Goal: Contribute content: Contribute content

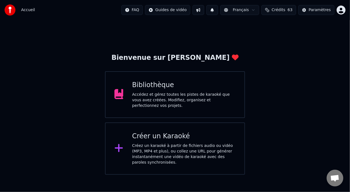
click at [208, 98] on div "Accédez et gérez toutes les pistes de karaoké que vous avez créées. Modifiez, o…" at bounding box center [184, 100] width 104 height 17
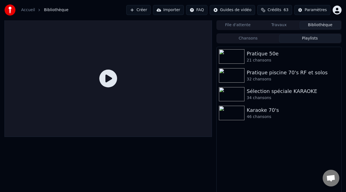
click at [312, 39] on button "Playlists" at bounding box center [310, 38] width 62 height 8
click at [271, 58] on div "21 chansons" at bounding box center [290, 61] width 87 height 6
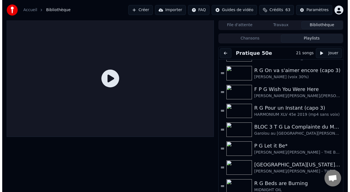
scroll to position [71, 0]
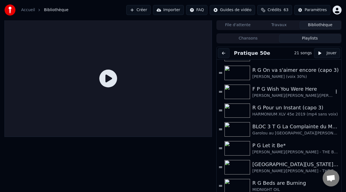
click at [291, 93] on div "[PERSON_NAME]/[PERSON_NAME]/[PERSON_NAME] - [PERSON_NAME] Pink [PERSON_NAME] - …" at bounding box center [292, 96] width 81 height 6
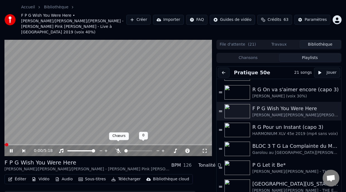
click at [117, 148] on icon at bounding box center [118, 150] width 6 height 4
click at [13, 149] on icon at bounding box center [11, 150] width 3 height 3
click at [16, 175] on button "Éditer" at bounding box center [17, 179] width 23 height 8
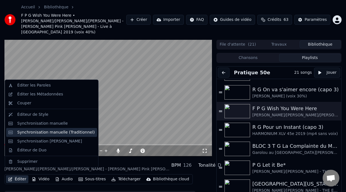
click at [77, 133] on div "Synchronisation manuelle (Traditionnel)" at bounding box center [56, 133] width 78 height 6
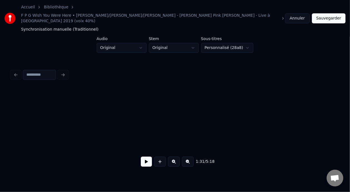
scroll to position [0, 1272]
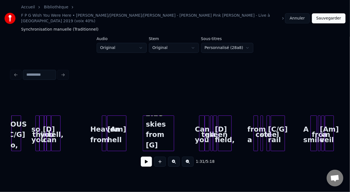
click at [177, 157] on button at bounding box center [174, 162] width 12 height 10
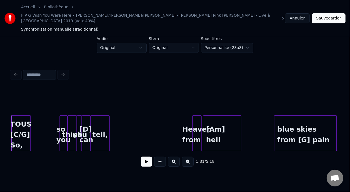
click at [177, 157] on button at bounding box center [174, 162] width 12 height 10
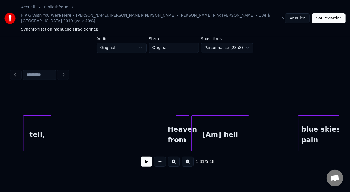
scroll to position [0, 3939]
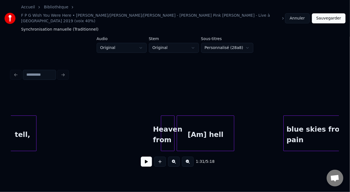
click at [217, 118] on div "[Am] hell" at bounding box center [205, 135] width 57 height 38
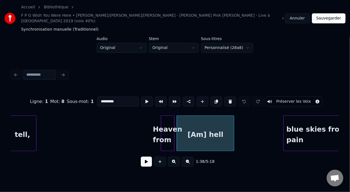
click at [104, 96] on input "*********" at bounding box center [118, 101] width 42 height 10
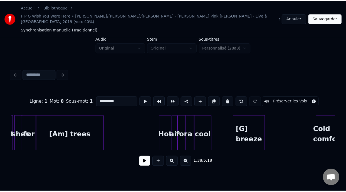
scroll to position [0, 5385]
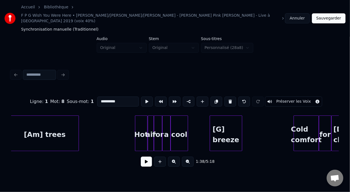
type input "**********"
click at [325, 13] on button "Sauvegarder" at bounding box center [329, 18] width 34 height 10
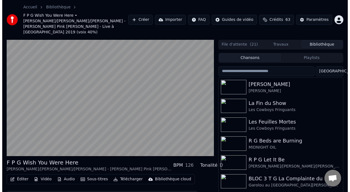
scroll to position [24, 0]
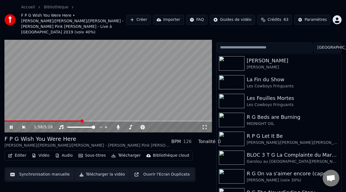
click at [11, 125] on icon at bounding box center [15, 127] width 13 height 4
click at [333, 42] on html "Accueil Bibliothèque F P G Wish You Were Here • Guillaume/Francois/Bernard - DA…" at bounding box center [173, 72] width 346 height 192
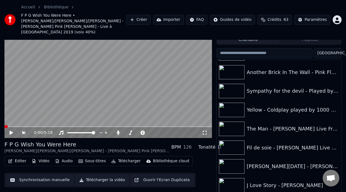
scroll to position [0, 0]
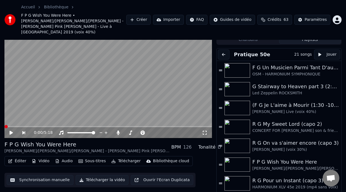
click at [302, 36] on button "Playlists" at bounding box center [310, 40] width 62 height 8
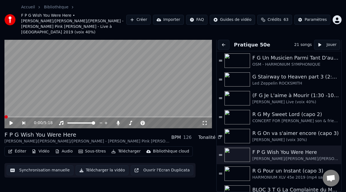
scroll to position [18, 0]
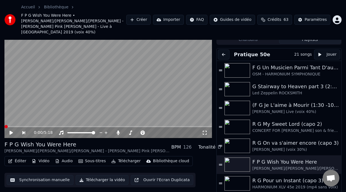
click at [10, 130] on icon at bounding box center [15, 132] width 13 height 4
click at [84, 125] on span at bounding box center [84, 126] width 3 height 3
click at [48, 126] on span at bounding box center [44, 126] width 81 height 1
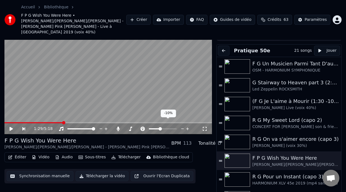
click at [160, 128] on span at bounding box center [154, 128] width 11 height 1
click at [11, 127] on icon at bounding box center [10, 129] width 3 height 4
click at [158, 127] on span at bounding box center [158, 128] width 3 height 3
click at [157, 127] on span at bounding box center [157, 128] width 3 height 3
click at [56, 122] on span at bounding box center [29, 122] width 51 height 1
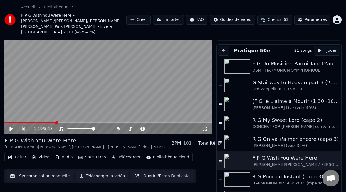
click at [11, 127] on icon at bounding box center [10, 129] width 3 height 4
click at [160, 127] on span at bounding box center [160, 128] width 3 height 3
click at [160, 127] on span at bounding box center [159, 128] width 3 height 3
click at [11, 127] on icon at bounding box center [10, 129] width 3 height 4
click at [161, 127] on span at bounding box center [161, 128] width 3 height 3
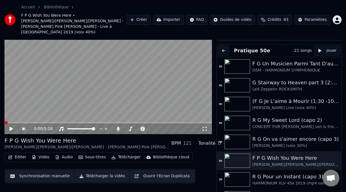
click at [11, 127] on icon at bounding box center [15, 129] width 13 height 4
click at [158, 127] on span at bounding box center [158, 128] width 3 height 3
click at [11, 127] on icon at bounding box center [10, 129] width 3 height 4
click at [161, 127] on span at bounding box center [161, 128] width 3 height 3
click at [142, 127] on icon at bounding box center [143, 129] width 6 height 4
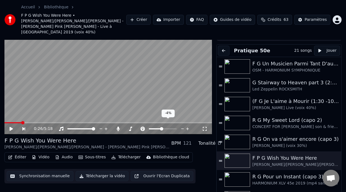
click at [161, 127] on span at bounding box center [161, 128] width 3 height 3
click at [11, 127] on icon at bounding box center [10, 129] width 3 height 4
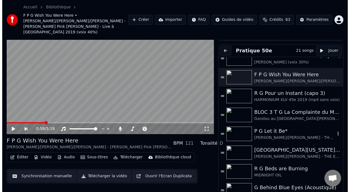
scroll to position [0, 0]
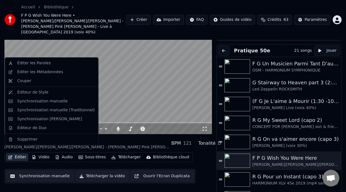
click at [20, 153] on button "Éditer" at bounding box center [17, 157] width 23 height 8
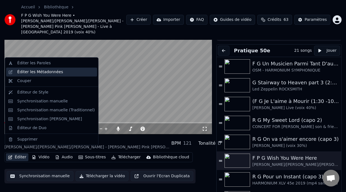
click at [54, 73] on div "Éditer les Métadonnées" at bounding box center [40, 72] width 46 height 6
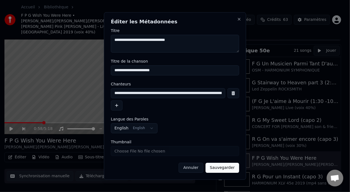
click at [221, 94] on input "**********" at bounding box center [168, 93] width 115 height 10
click at [217, 95] on input "**********" at bounding box center [168, 93] width 115 height 10
click at [203, 94] on input "**********" at bounding box center [167, 93] width 112 height 10
type input "**********"
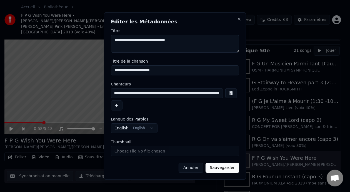
scroll to position [0, 0]
click at [225, 168] on button "Sauvegarder" at bounding box center [223, 168] width 34 height 10
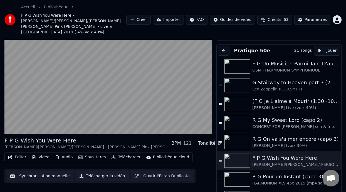
scroll to position [22, 0]
drag, startPoint x: 158, startPoint y: 128, endPoint x: 162, endPoint y: 81, distance: 48.0
click at [162, 81] on video at bounding box center [107, 76] width 207 height 117
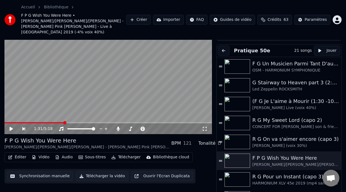
click at [19, 153] on button "Éditer" at bounding box center [17, 157] width 23 height 8
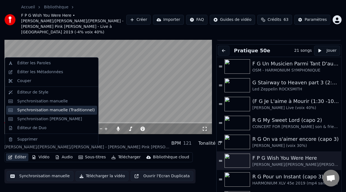
click at [61, 110] on div "Synchronisation manuelle (Traditionnel)" at bounding box center [56, 110] width 78 height 6
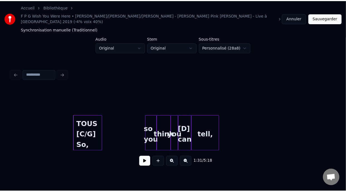
scroll to position [0, 3731]
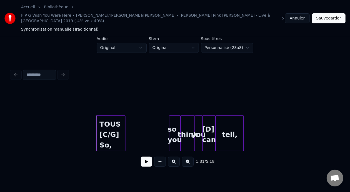
click at [110, 125] on div "TOUS [C/G] So," at bounding box center [111, 135] width 29 height 38
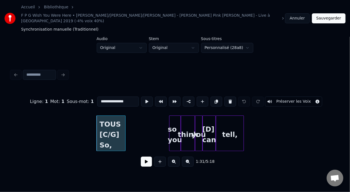
click at [108, 96] on input "**********" at bounding box center [118, 101] width 42 height 10
type input "**********"
click at [143, 160] on button at bounding box center [146, 162] width 11 height 10
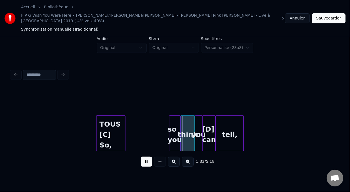
click at [143, 160] on button at bounding box center [146, 162] width 11 height 10
click at [327, 14] on button "Sauvegarder" at bounding box center [329, 18] width 34 height 10
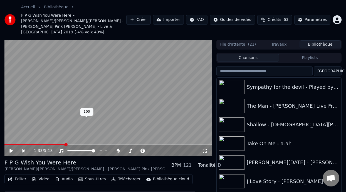
scroll to position [24, 0]
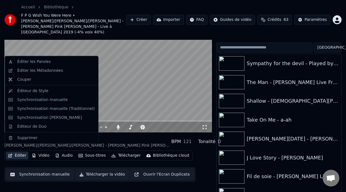
click at [22, 152] on button "Éditer" at bounding box center [17, 156] width 23 height 8
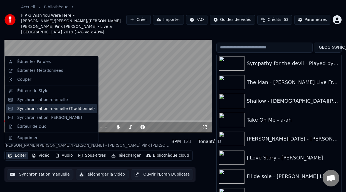
click at [65, 106] on div "Synchronisation manuelle (Traditionnel)" at bounding box center [56, 109] width 78 height 6
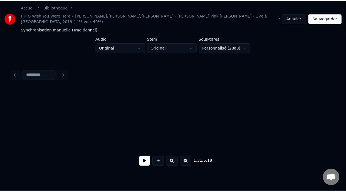
scroll to position [0, 3817]
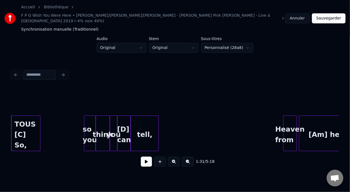
click at [32, 132] on div "TOUS [C] So," at bounding box center [25, 135] width 29 height 38
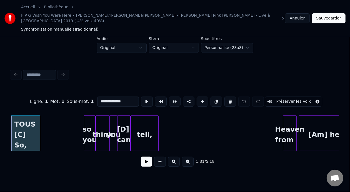
click at [113, 96] on input "**********" at bounding box center [118, 101] width 42 height 10
click at [117, 96] on input "**********" at bounding box center [118, 101] width 42 height 10
click at [108, 96] on input "**********" at bounding box center [118, 101] width 42 height 10
type input "**********"
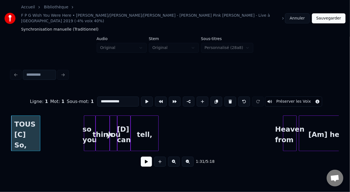
click at [335, 18] on button "Sauvegarder" at bounding box center [329, 18] width 34 height 10
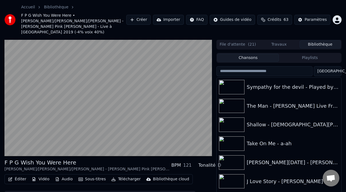
scroll to position [24, 0]
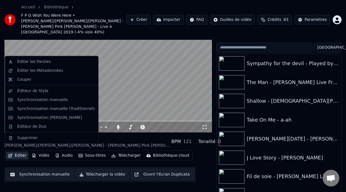
click at [22, 152] on button "Éditer" at bounding box center [17, 156] width 23 height 8
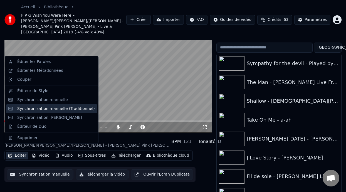
click at [69, 107] on div "Synchronisation manuelle (Traditionnel)" at bounding box center [56, 109] width 78 height 6
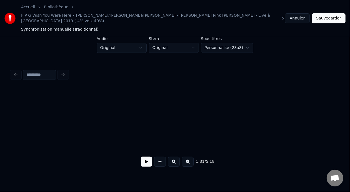
scroll to position [0, 3817]
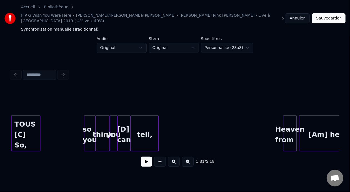
click at [17, 122] on div "TOUS [C] So," at bounding box center [25, 135] width 29 height 38
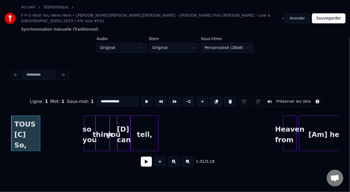
click at [97, 96] on input "**********" at bounding box center [118, 101] width 42 height 10
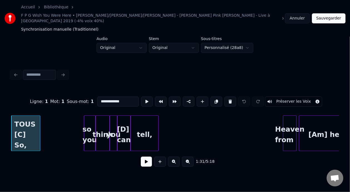
click at [333, 13] on button "Sauvegarder" at bounding box center [329, 18] width 34 height 10
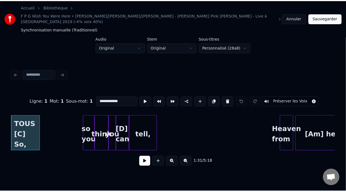
scroll to position [24, 0]
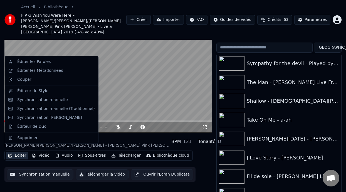
click at [20, 152] on button "Éditer" at bounding box center [17, 156] width 23 height 8
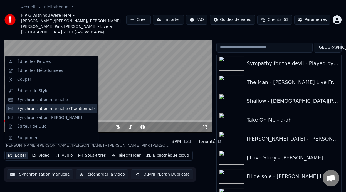
click at [71, 107] on div "Synchronisation manuelle (Traditionnel)" at bounding box center [56, 109] width 78 height 6
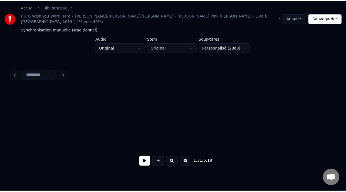
scroll to position [0, 3817]
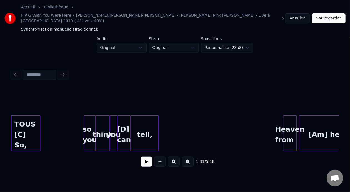
click at [21, 128] on div "TOUS [C] So," at bounding box center [25, 135] width 29 height 38
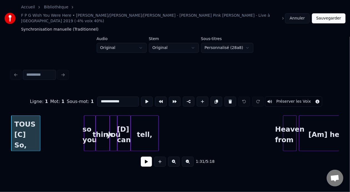
click at [100, 96] on input "**********" at bounding box center [118, 101] width 42 height 10
click at [99, 96] on input "**********" at bounding box center [118, 101] width 42 height 10
click at [100, 96] on input "**********" at bounding box center [118, 101] width 42 height 10
type input "**********"
click at [333, 15] on button "Sauvegarder" at bounding box center [329, 18] width 34 height 10
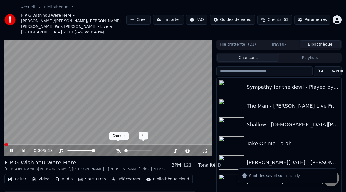
click at [119, 148] on icon at bounding box center [118, 150] width 6 height 4
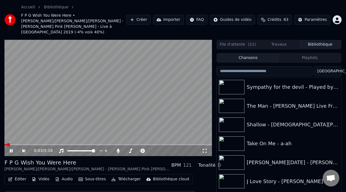
click at [22, 145] on div "0:03 / 5:18" at bounding box center [107, 150] width 207 height 11
click at [23, 144] on span at bounding box center [107, 144] width 207 height 1
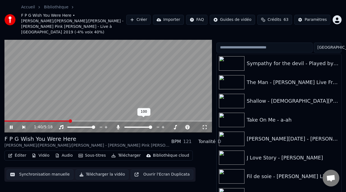
click at [135, 127] on span at bounding box center [138, 127] width 28 height 1
click at [46, 120] on span at bounding box center [38, 120] width 68 height 1
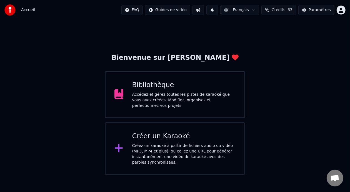
click at [190, 92] on div "Bibliothèque Accédez et gérez toutes les pistes de karaoké que vous avez créées…" at bounding box center [184, 95] width 104 height 28
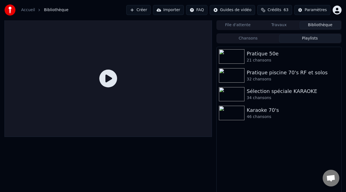
click at [307, 36] on button "Playlists" at bounding box center [310, 38] width 62 height 8
click at [266, 113] on div "Karaoke 70's" at bounding box center [290, 110] width 87 height 8
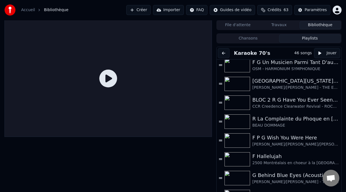
scroll to position [179, 0]
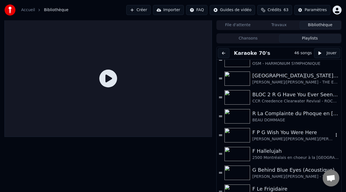
click at [281, 132] on div "F P G Wish You Were Here" at bounding box center [292, 132] width 81 height 8
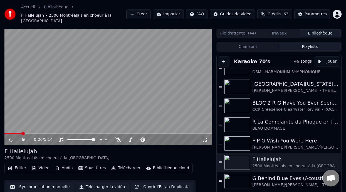
click at [22, 132] on span at bounding box center [22, 133] width 3 height 3
click at [284, 142] on div "F P G Wish You Were Here" at bounding box center [292, 141] width 81 height 8
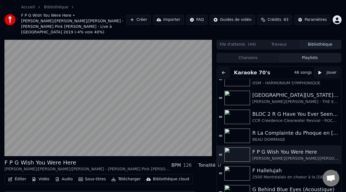
scroll to position [22, 0]
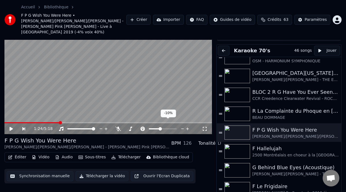
click at [160, 128] on span at bounding box center [154, 128] width 11 height 1
click at [161, 127] on span at bounding box center [161, 128] width 3 height 3
click at [119, 127] on icon at bounding box center [118, 129] width 6 height 4
click at [134, 128] on span at bounding box center [129, 128] width 10 height 1
click at [135, 127] on span at bounding box center [135, 128] width 3 height 3
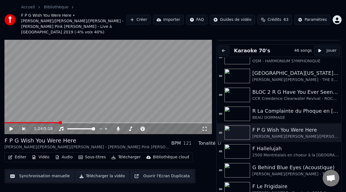
click at [11, 127] on icon at bounding box center [10, 129] width 3 height 4
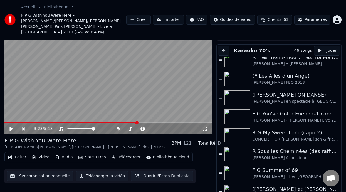
scroll to position [0, 0]
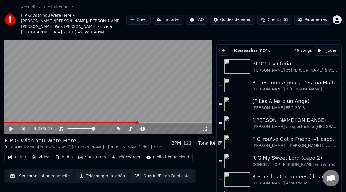
click at [224, 46] on button at bounding box center [224, 51] width 12 height 10
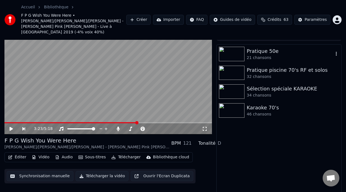
click at [278, 47] on div "Pratique 50e" at bounding box center [290, 51] width 87 height 8
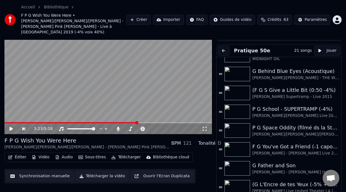
scroll to position [195, 0]
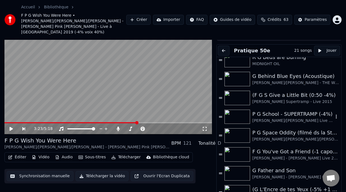
click at [298, 110] on div "P G School - SUPERTRAMP (-4%)" at bounding box center [292, 114] width 81 height 8
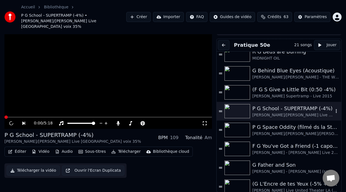
scroll to position [16, 0]
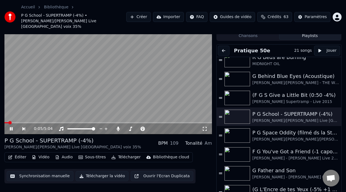
click at [11, 127] on icon at bounding box center [15, 129] width 13 height 4
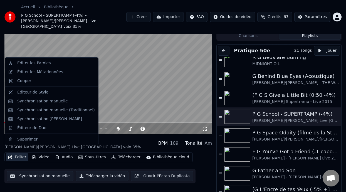
click at [22, 153] on button "Éditer" at bounding box center [17, 157] width 23 height 8
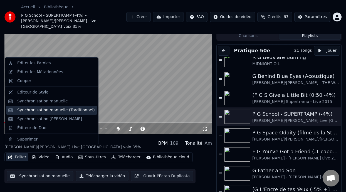
click at [77, 109] on div "Synchronisation manuelle (Traditionnel)" at bounding box center [56, 110] width 78 height 6
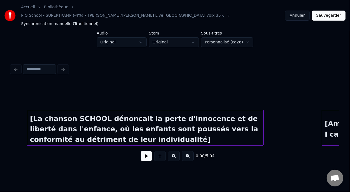
click at [300, 11] on button "Annuler" at bounding box center [297, 16] width 24 height 10
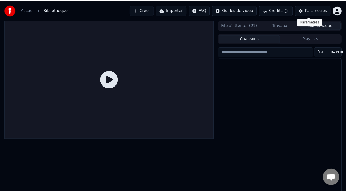
scroll to position [10, 0]
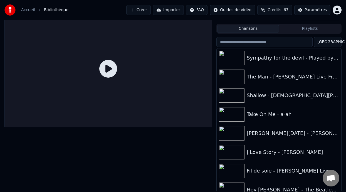
click at [310, 29] on button "Playlists" at bounding box center [310, 29] width 62 height 8
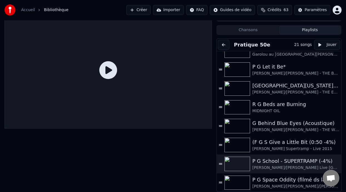
scroll to position [158, 0]
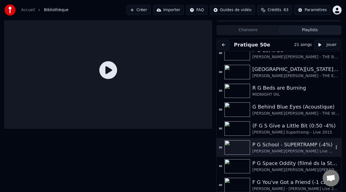
click at [272, 145] on div "P G School - SUPERTRAMP (-4%)" at bounding box center [292, 145] width 81 height 8
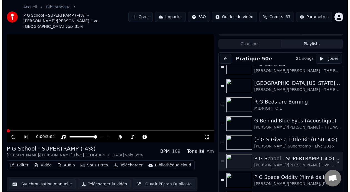
scroll to position [16, 0]
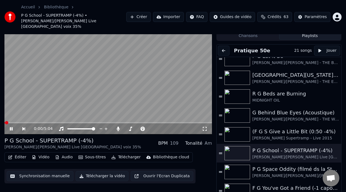
click at [10, 127] on icon at bounding box center [15, 129] width 13 height 4
click at [20, 153] on button "Éditer" at bounding box center [17, 157] width 23 height 8
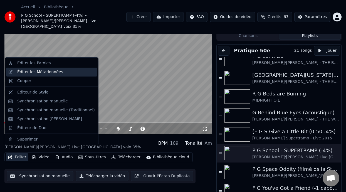
click at [61, 72] on div "Éditer les Métadonnées" at bounding box center [56, 72] width 78 height 6
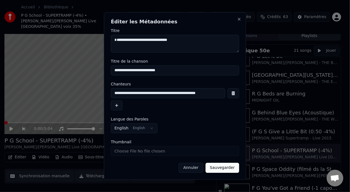
click at [219, 93] on input "**********" at bounding box center [168, 93] width 115 height 10
click at [213, 93] on input "**********" at bounding box center [167, 93] width 112 height 10
click at [203, 93] on input "**********" at bounding box center [167, 93] width 112 height 10
click at [203, 92] on input "**********" at bounding box center [167, 93] width 112 height 10
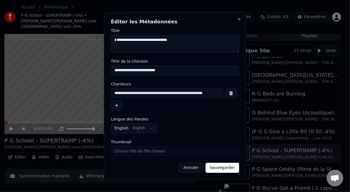
click at [220, 93] on input "**********" at bounding box center [167, 93] width 112 height 10
click at [213, 93] on input "**********" at bounding box center [167, 93] width 112 height 10
click at [219, 92] on input "**********" at bounding box center [167, 93] width 112 height 10
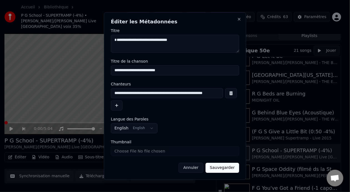
scroll to position [0, 15]
type input "**********"
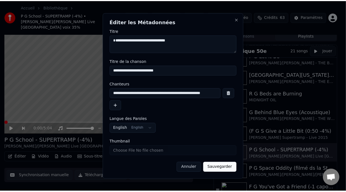
scroll to position [0, 0]
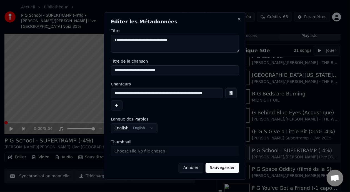
click at [231, 167] on button "Sauvegarder" at bounding box center [223, 168] width 34 height 10
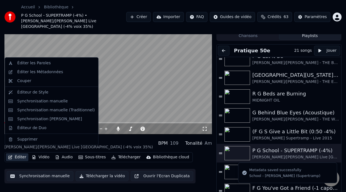
click at [19, 153] on button "Éditer" at bounding box center [17, 157] width 23 height 8
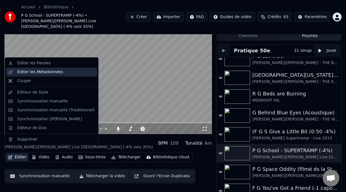
click at [65, 71] on div "Éditer les Métadonnées" at bounding box center [56, 72] width 78 height 6
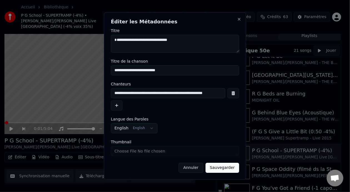
click at [177, 71] on input "**********" at bounding box center [175, 70] width 128 height 10
type input "**********"
click at [222, 169] on button "Sauvegarder" at bounding box center [223, 168] width 34 height 10
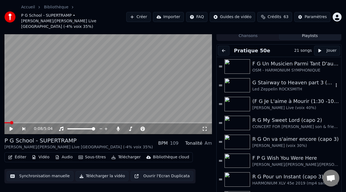
click at [297, 79] on div "G Stairway to Heaven part 3 (2:23 - 5:44) -8%" at bounding box center [292, 83] width 81 height 8
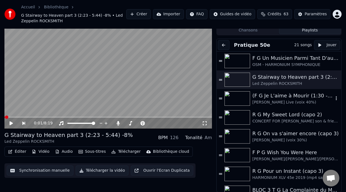
click at [304, 97] on div "(F G Je L'aime à Mourir (1:30 -10%)" at bounding box center [292, 96] width 81 height 8
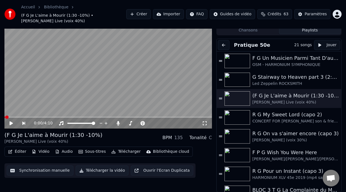
click at [22, 151] on button "Éditer" at bounding box center [17, 152] width 23 height 8
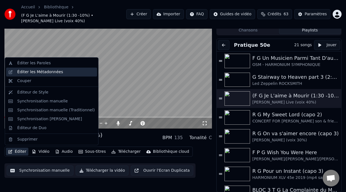
click at [51, 72] on div "Éditer les Métadonnées" at bounding box center [40, 72] width 46 height 6
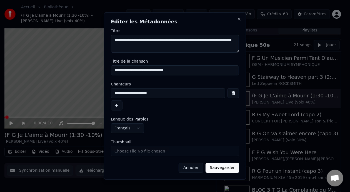
click at [173, 71] on input "**********" at bounding box center [175, 70] width 128 height 10
type input "**********"
click at [228, 168] on button "Sauvegarder" at bounding box center [223, 168] width 34 height 10
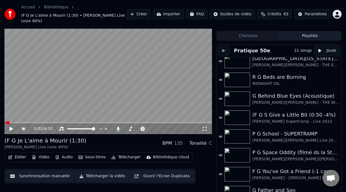
scroll to position [175, 0]
click at [292, 110] on div "(F G S Give a Little Bit (0:50 -4%)" at bounding box center [292, 114] width 81 height 8
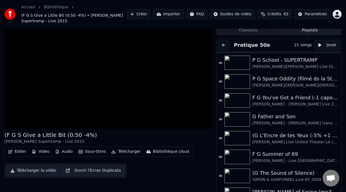
scroll to position [251, 0]
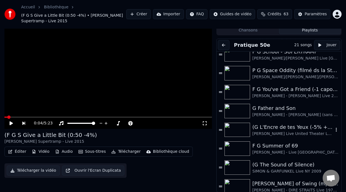
click at [303, 127] on div "(G L'Encre de tes Yeux (-5% +1 capo 3)" at bounding box center [292, 127] width 81 height 8
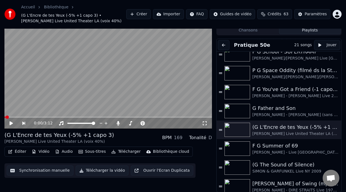
click at [20, 150] on button "Éditer" at bounding box center [17, 152] width 23 height 8
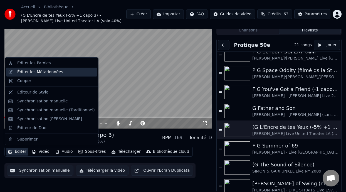
click at [66, 72] on div "Éditer les Métadonnées" at bounding box center [56, 72] width 78 height 6
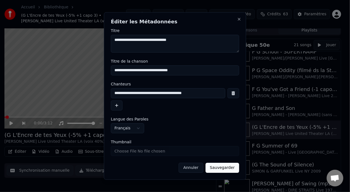
click at [185, 94] on input "**********" at bounding box center [168, 93] width 115 height 10
type input "**********"
click at [163, 70] on input "**********" at bounding box center [175, 70] width 128 height 10
type input "**********"
click at [223, 167] on button "Sauvegarder" at bounding box center [223, 168] width 34 height 10
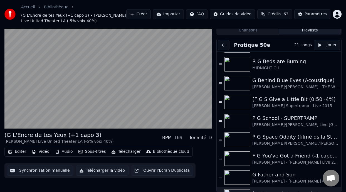
scroll to position [184, 0]
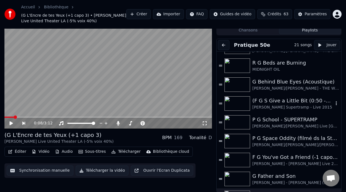
click at [286, 105] on div "[PERSON_NAME] Supertramp - Live 2015" at bounding box center [292, 108] width 81 height 6
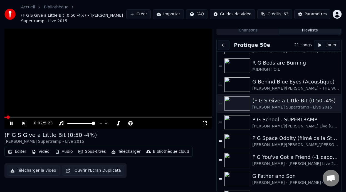
click at [10, 122] on icon at bounding box center [11, 123] width 3 height 3
click at [23, 151] on button "Éditer" at bounding box center [17, 152] width 23 height 8
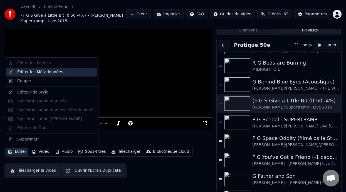
click at [72, 72] on div "Éditer les Métadonnées" at bounding box center [56, 72] width 78 height 6
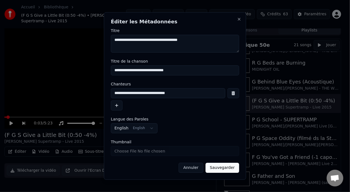
click at [168, 70] on input "**********" at bounding box center [175, 70] width 128 height 10
type input "**********"
click at [190, 91] on input "**********" at bounding box center [168, 93] width 115 height 10
click at [190, 93] on input "**********" at bounding box center [168, 93] width 115 height 10
type input "**********"
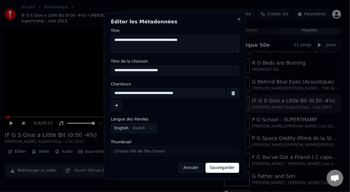
click at [222, 166] on button "Sauvegarder" at bounding box center [223, 168] width 34 height 10
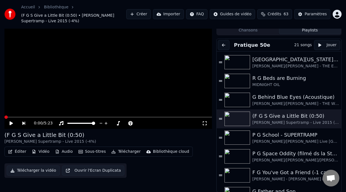
scroll to position [169, 0]
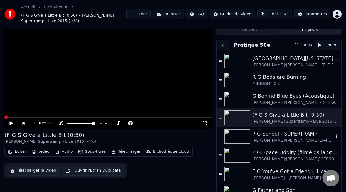
click at [271, 133] on div "P G School - SUPERTRAMP" at bounding box center [292, 134] width 81 height 8
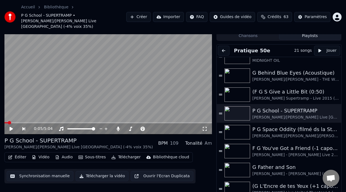
scroll to position [202, 0]
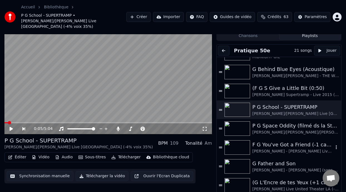
click at [279, 141] on div "F G You've Got a Friend (-1 capo 1)" at bounding box center [292, 145] width 81 height 8
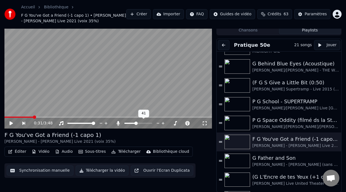
click at [133, 123] on span at bounding box center [129, 123] width 11 height 1
click at [134, 123] on span at bounding box center [134, 123] width 3 height 3
click at [118, 122] on icon at bounding box center [117, 123] width 3 height 4
click at [118, 122] on icon at bounding box center [118, 123] width 6 height 4
click at [136, 123] on span at bounding box center [130, 123] width 12 height 1
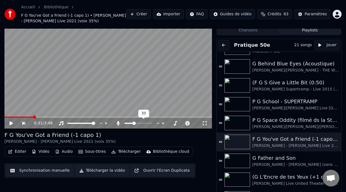
click at [133, 123] on span at bounding box center [133, 123] width 3 height 3
click at [143, 122] on icon at bounding box center [143, 123] width 6 height 4
click at [147, 123] on span at bounding box center [143, 123] width 12 height 1
click at [11, 122] on icon at bounding box center [10, 123] width 3 height 4
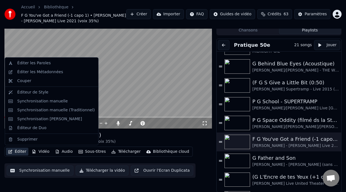
click at [19, 149] on button "Éditer" at bounding box center [17, 152] width 23 height 8
click at [20, 152] on button "Éditer" at bounding box center [17, 152] width 23 height 8
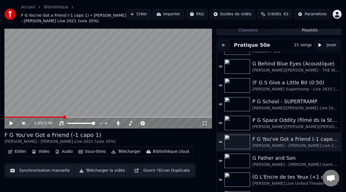
click at [20, 152] on button "Éditer" at bounding box center [17, 152] width 23 height 8
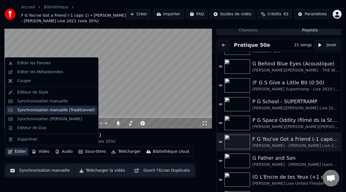
click at [51, 111] on div "Synchronisation manuelle (Traditionnel)" at bounding box center [56, 110] width 78 height 6
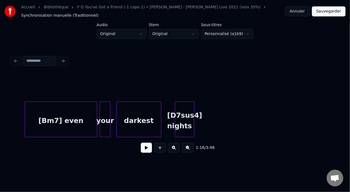
scroll to position [0, 2625]
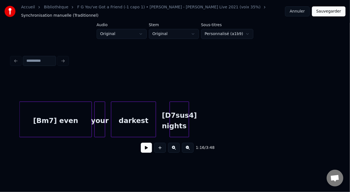
click at [184, 121] on div "[D7sus4] nights" at bounding box center [179, 121] width 19 height 38
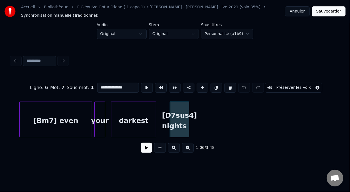
click at [130, 118] on div "darkest" at bounding box center [133, 121] width 44 height 38
type input "*******"
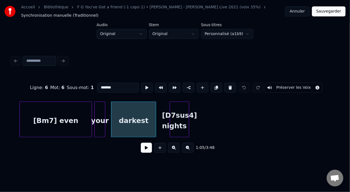
click at [143, 152] on button at bounding box center [146, 148] width 11 height 10
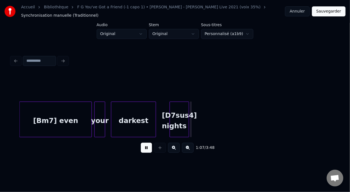
click at [143, 152] on button at bounding box center [146, 148] width 11 height 10
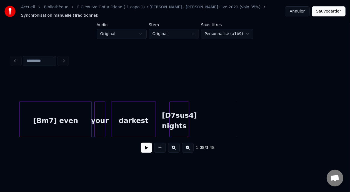
click at [186, 120] on div "[D7sus4] nights" at bounding box center [179, 121] width 19 height 38
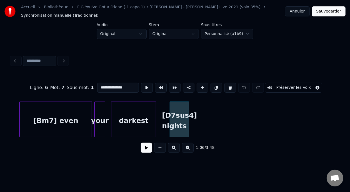
click at [118, 86] on input "**********" at bounding box center [118, 88] width 42 height 10
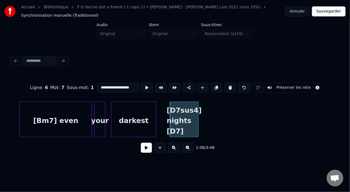
click at [197, 118] on div at bounding box center [198, 119] width 2 height 35
click at [133, 120] on div "darkest" at bounding box center [133, 121] width 44 height 38
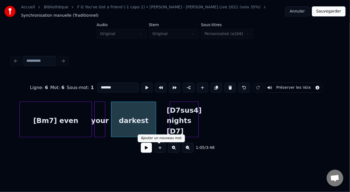
type input "*******"
click at [146, 152] on button at bounding box center [146, 148] width 11 height 10
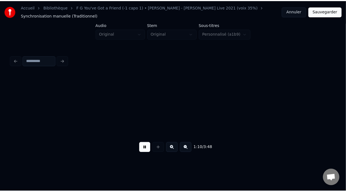
scroll to position [0, 2953]
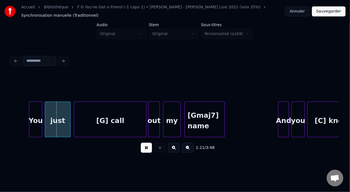
click at [328, 12] on button "Sauvegarder" at bounding box center [329, 11] width 34 height 10
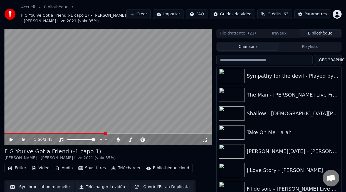
scroll to position [18, 0]
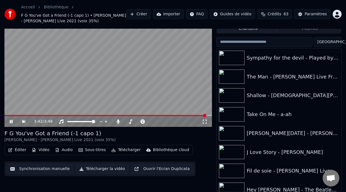
click at [7, 115] on span at bounding box center [105, 115] width 202 height 1
click at [20, 150] on button "Éditer" at bounding box center [17, 150] width 23 height 8
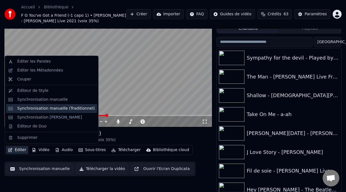
click at [67, 109] on div "Synchronisation manuelle (Traditionnel)" at bounding box center [56, 109] width 78 height 6
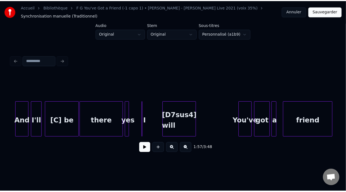
scroll to position [0, 4373]
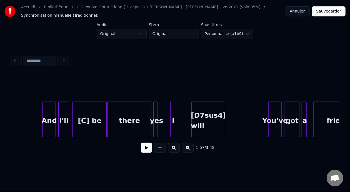
click at [199, 113] on div "[D7sus4] will" at bounding box center [208, 121] width 33 height 38
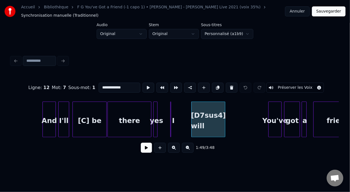
click at [99, 85] on input "**********" at bounding box center [120, 88] width 42 height 10
type input "**********"
click at [326, 15] on button "Sauvegarder" at bounding box center [329, 11] width 34 height 10
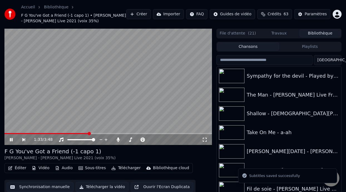
click at [89, 132] on span at bounding box center [89, 133] width 3 height 3
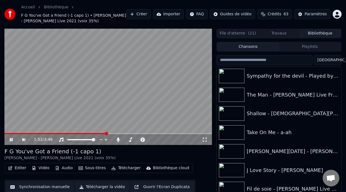
scroll to position [18, 0]
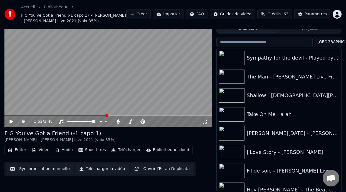
click at [21, 151] on button "Éditer" at bounding box center [17, 150] width 23 height 8
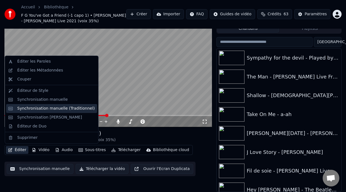
click at [79, 106] on div "Synchronisation manuelle (Traditionnel)" at bounding box center [56, 109] width 78 height 6
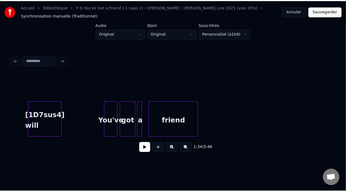
scroll to position [0, 4520]
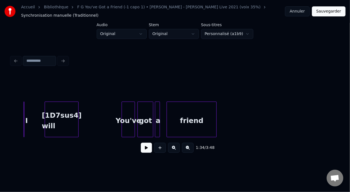
click at [59, 118] on div "[1D7sus4] will" at bounding box center [61, 121] width 33 height 38
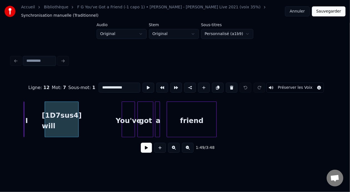
click at [99, 85] on input "**********" at bounding box center [120, 88] width 42 height 10
type input "**********"
click at [329, 13] on button "Sauvegarder" at bounding box center [329, 11] width 34 height 10
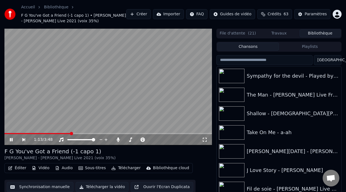
scroll to position [18, 0]
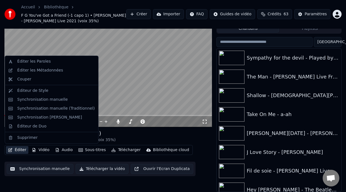
click at [20, 148] on button "Éditer" at bounding box center [17, 150] width 23 height 8
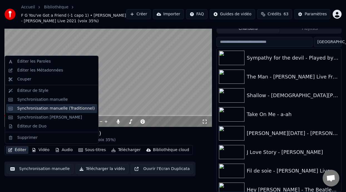
click at [69, 107] on div "Synchronisation manuelle (Traditionnel)" at bounding box center [56, 109] width 78 height 6
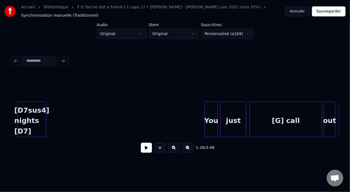
scroll to position [0, 2674]
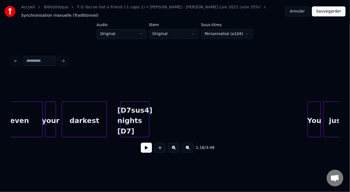
click at [135, 117] on div "[D7sus4] nights [D7]" at bounding box center [135, 121] width 28 height 38
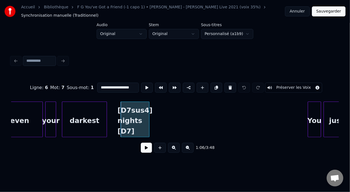
click at [143, 153] on button at bounding box center [146, 148] width 11 height 10
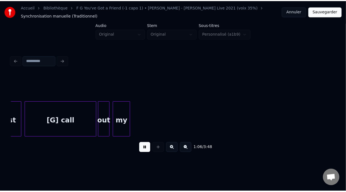
scroll to position [0, 2784]
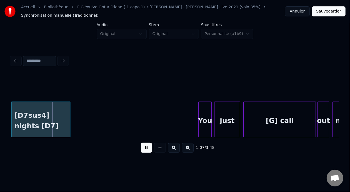
click at [142, 150] on button at bounding box center [146, 148] width 11 height 10
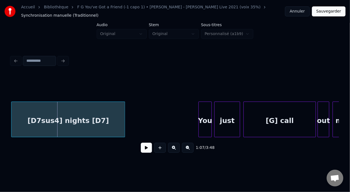
click at [124, 120] on div at bounding box center [124, 119] width 2 height 35
click at [74, 118] on div "[D7sus4] nights [D7]" at bounding box center [67, 121] width 113 height 38
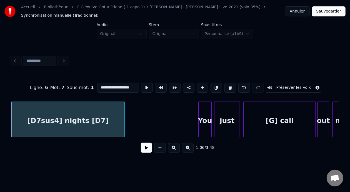
click at [330, 14] on button "Sauvegarder" at bounding box center [329, 11] width 34 height 10
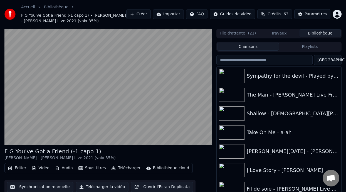
scroll to position [18, 0]
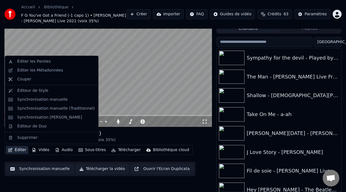
click at [19, 149] on button "Éditer" at bounding box center [17, 150] width 23 height 8
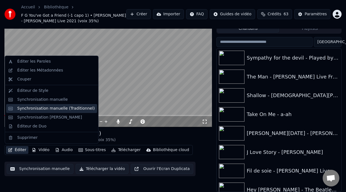
click at [68, 108] on div "Synchronisation manuelle (Traditionnel)" at bounding box center [56, 109] width 78 height 6
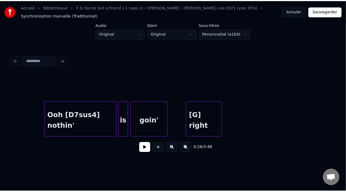
scroll to position [0, 1689]
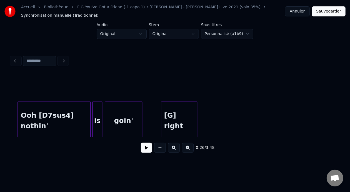
click at [169, 120] on div "[G] right" at bounding box center [179, 121] width 36 height 38
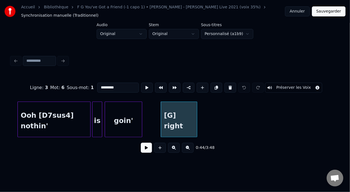
click at [97, 86] on input "*********" at bounding box center [118, 88] width 42 height 10
type input "**********"
click at [329, 11] on button "Sauvegarder" at bounding box center [329, 11] width 34 height 10
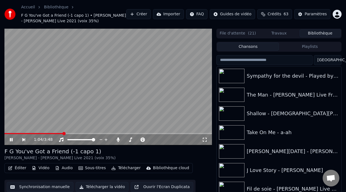
scroll to position [18, 0]
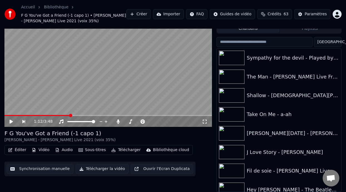
click at [23, 149] on button "Éditer" at bounding box center [17, 150] width 23 height 8
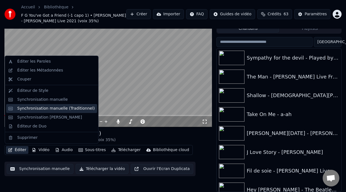
click at [63, 109] on div "Synchronisation manuelle (Traditionnel)" at bounding box center [56, 109] width 78 height 6
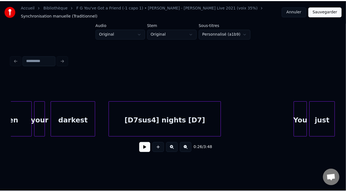
scroll to position [0, 2696]
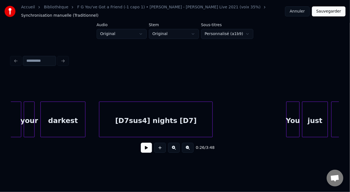
click at [187, 119] on div "[D7sus4] nights [D7]" at bounding box center [155, 121] width 113 height 38
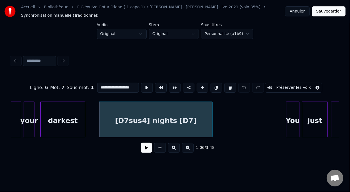
click at [118, 85] on input "**********" at bounding box center [118, 88] width 42 height 10
type input "**********"
click at [334, 11] on button "Sauvegarder" at bounding box center [329, 11] width 34 height 10
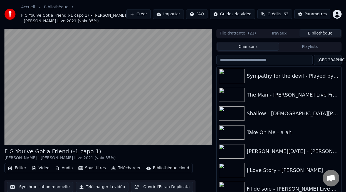
scroll to position [18, 0]
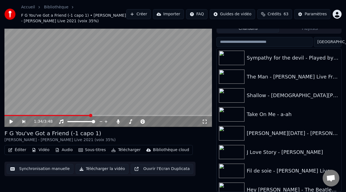
click at [19, 151] on button "Éditer" at bounding box center [17, 150] width 23 height 8
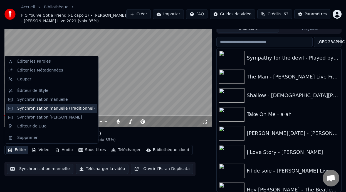
click at [66, 110] on div "Synchronisation manuelle (Traditionnel)" at bounding box center [56, 109] width 78 height 6
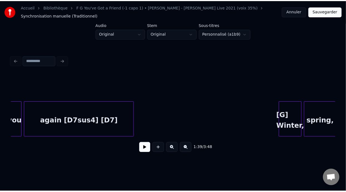
scroll to position [0, 3698]
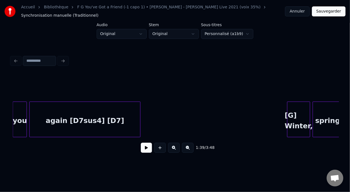
click at [111, 119] on div "again [D7sus4] [D7]" at bounding box center [85, 121] width 111 height 38
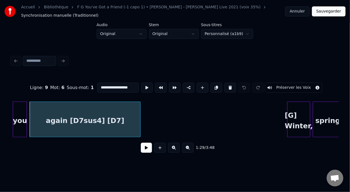
click at [116, 85] on input "**********" at bounding box center [118, 88] width 42 height 10
type input "**********"
click at [338, 9] on button "Sauvegarder" at bounding box center [329, 11] width 34 height 10
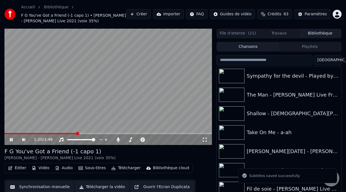
click at [77, 132] on span at bounding box center [77, 133] width 3 height 3
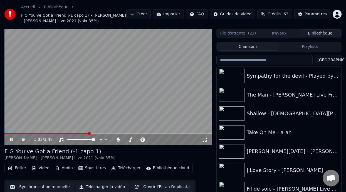
click at [89, 133] on span at bounding box center [89, 133] width 3 height 3
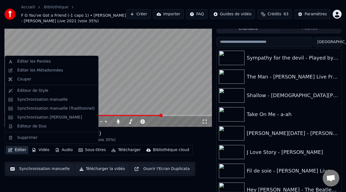
click at [20, 151] on button "Éditer" at bounding box center [17, 150] width 23 height 8
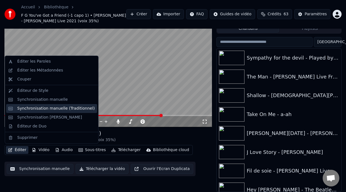
click at [60, 107] on div "Synchronisation manuelle (Traditionnel)" at bounding box center [56, 109] width 78 height 6
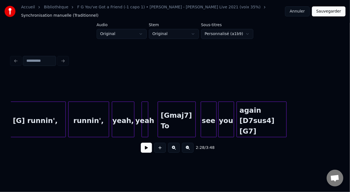
scroll to position [0, 6768]
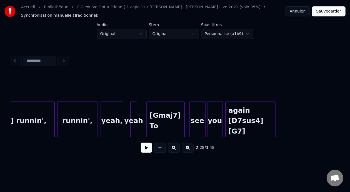
click at [261, 116] on div "again [D7sus4] [G7]" at bounding box center [250, 121] width 49 height 38
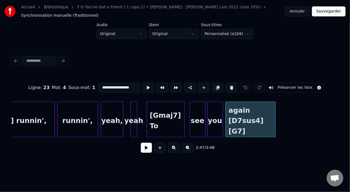
click at [143, 152] on button at bounding box center [146, 148] width 11 height 10
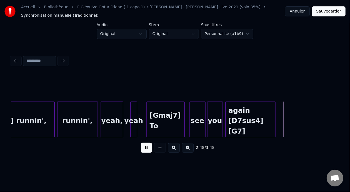
click at [143, 152] on button at bounding box center [146, 148] width 11 height 10
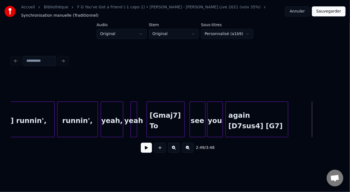
click at [287, 118] on div at bounding box center [288, 119] width 2 height 35
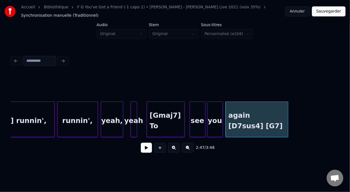
click at [236, 125] on div "again [D7sus4] [G7]" at bounding box center [257, 121] width 63 height 38
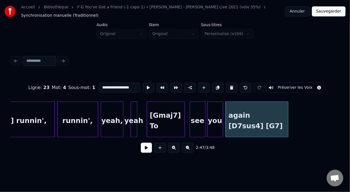
click at [117, 86] on input "**********" at bounding box center [120, 88] width 42 height 10
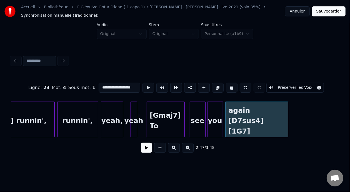
type input "**********"
click at [146, 149] on button at bounding box center [146, 148] width 11 height 10
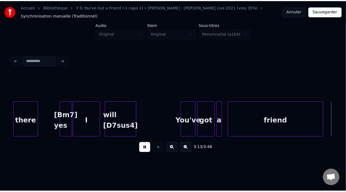
scroll to position [0, 8081]
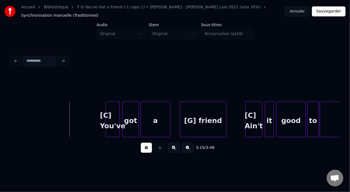
click at [141, 143] on button at bounding box center [146, 148] width 11 height 10
click at [326, 11] on button "Sauvegarder" at bounding box center [329, 11] width 34 height 10
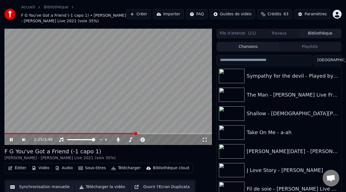
click at [136, 133] on span at bounding box center [135, 133] width 3 height 3
